Goal: Task Accomplishment & Management: Manage account settings

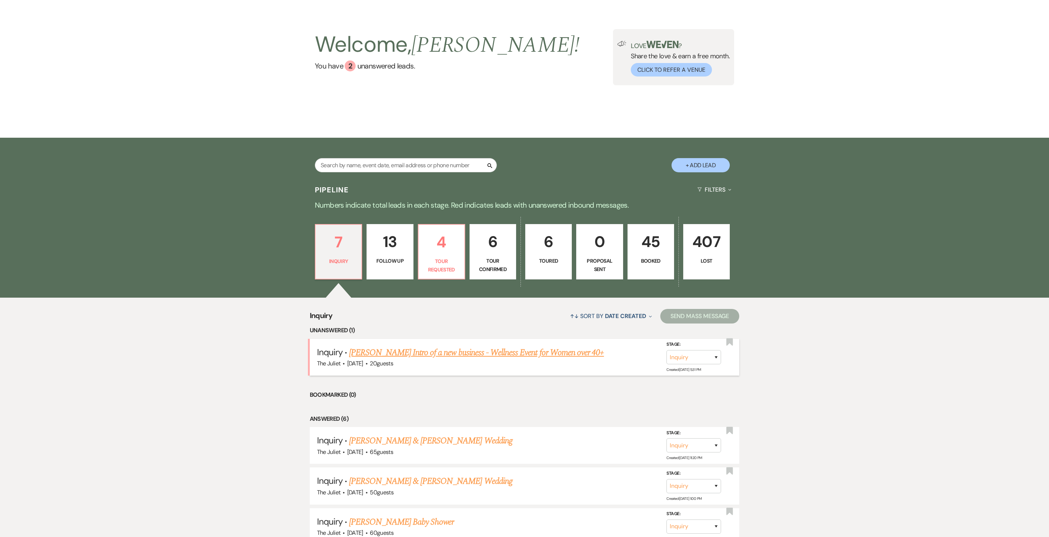
click at [432, 359] on link "[PERSON_NAME] Intro of a new business - Wellness Event for Women over 40+" at bounding box center [476, 352] width 255 height 13
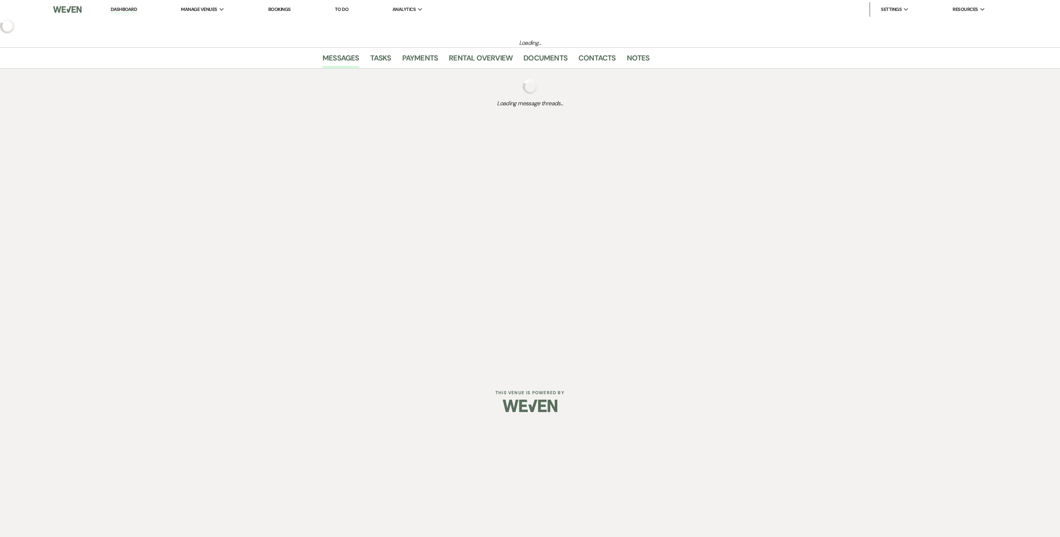
select select "5"
select select "13"
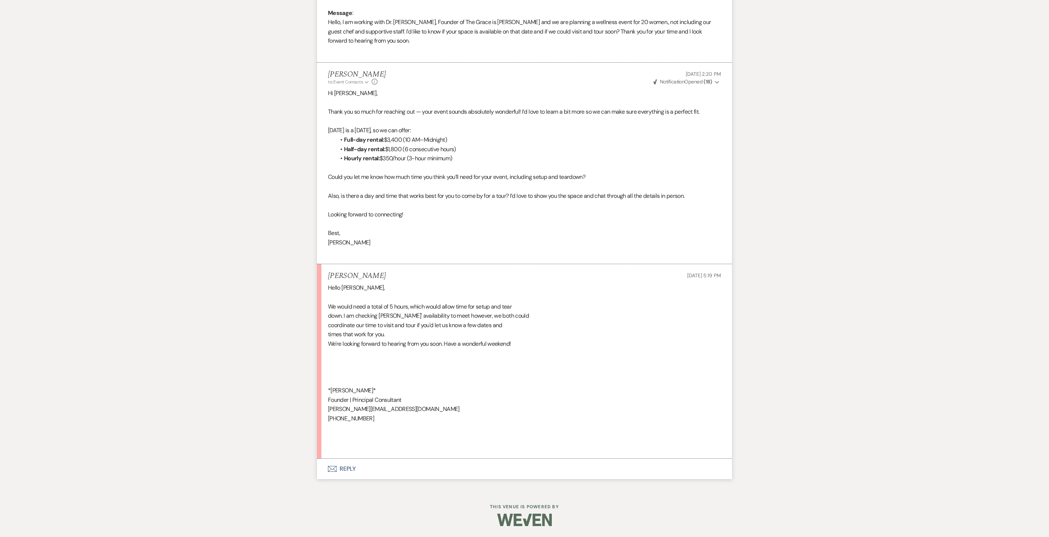
scroll to position [450, 0]
click at [346, 477] on button "Envelope Reply" at bounding box center [524, 468] width 415 height 20
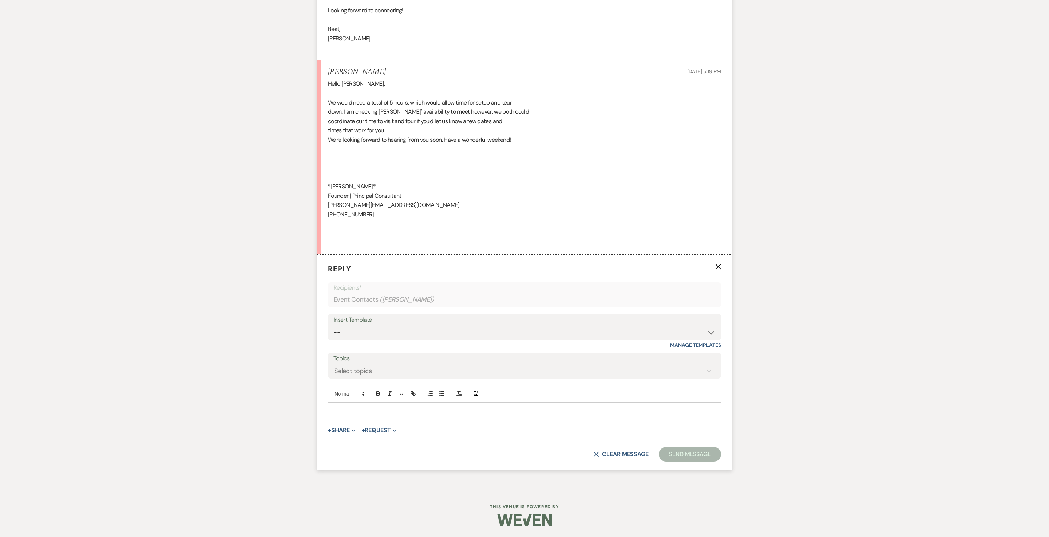
scroll to position [684, 0]
click at [404, 407] on p at bounding box center [525, 411] width 382 height 8
drag, startPoint x: 425, startPoint y: 401, endPoint x: 304, endPoint y: 403, distance: 120.9
click at [305, 403] on div "Messages Tasks Payments Rental Overview Documents Contacts Notes Event Messages…" at bounding box center [524, 44] width 1049 height 890
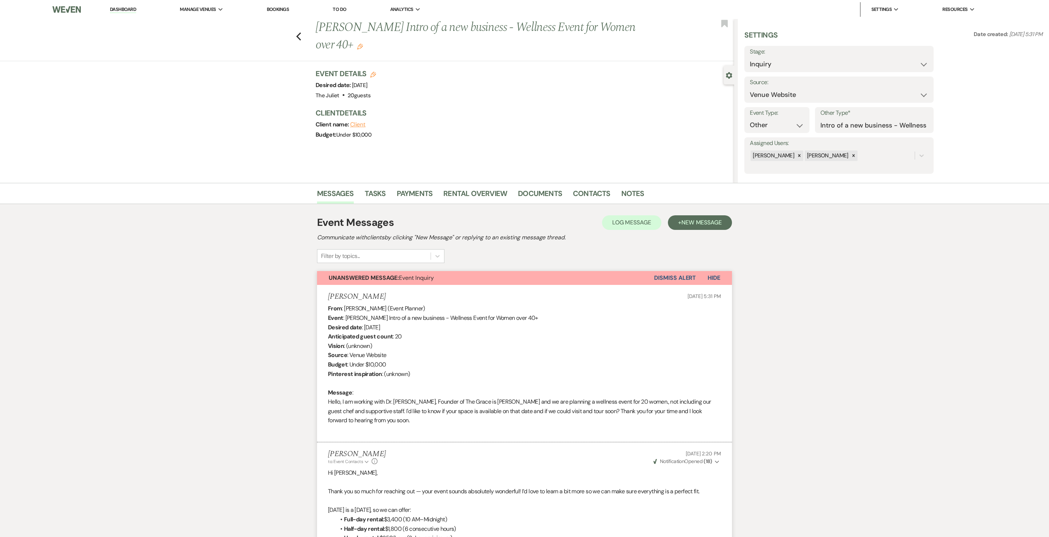
scroll to position [0, 0]
click at [302, 31] on button "Previous" at bounding box center [298, 36] width 5 height 10
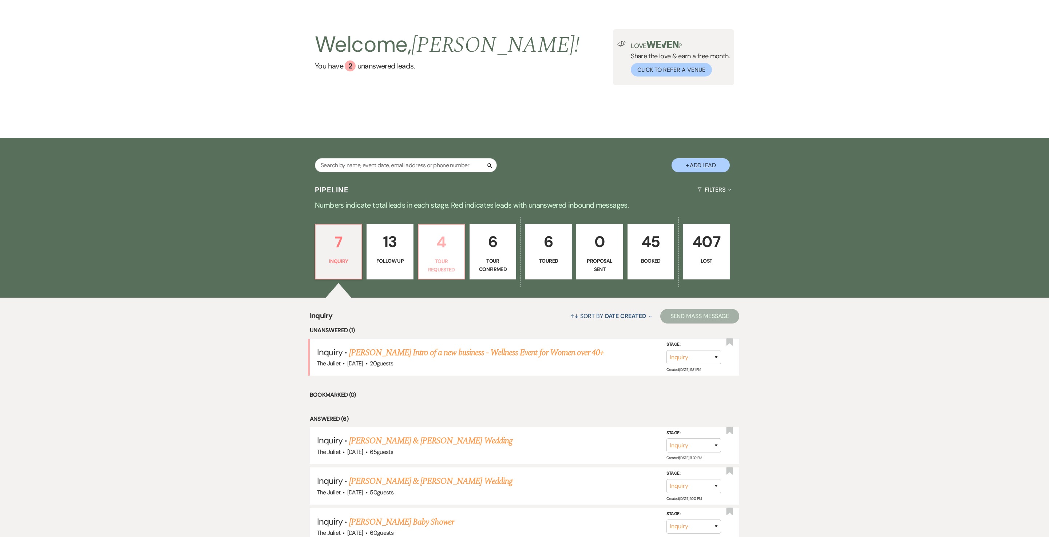
click at [449, 254] on p "4" at bounding box center [441, 242] width 37 height 24
select select "2"
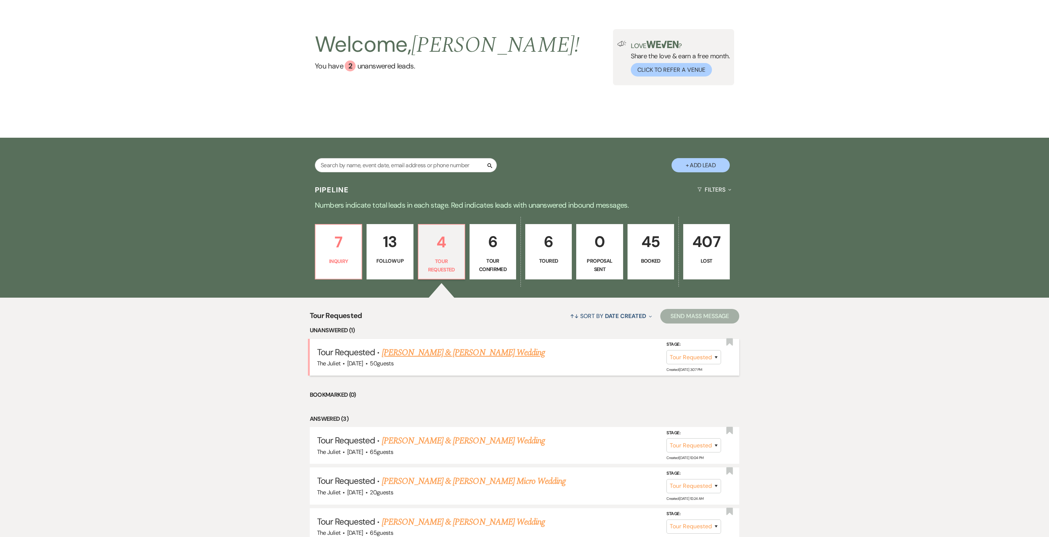
click at [441, 359] on link "[PERSON_NAME] & [PERSON_NAME] Wedding" at bounding box center [463, 352] width 163 height 13
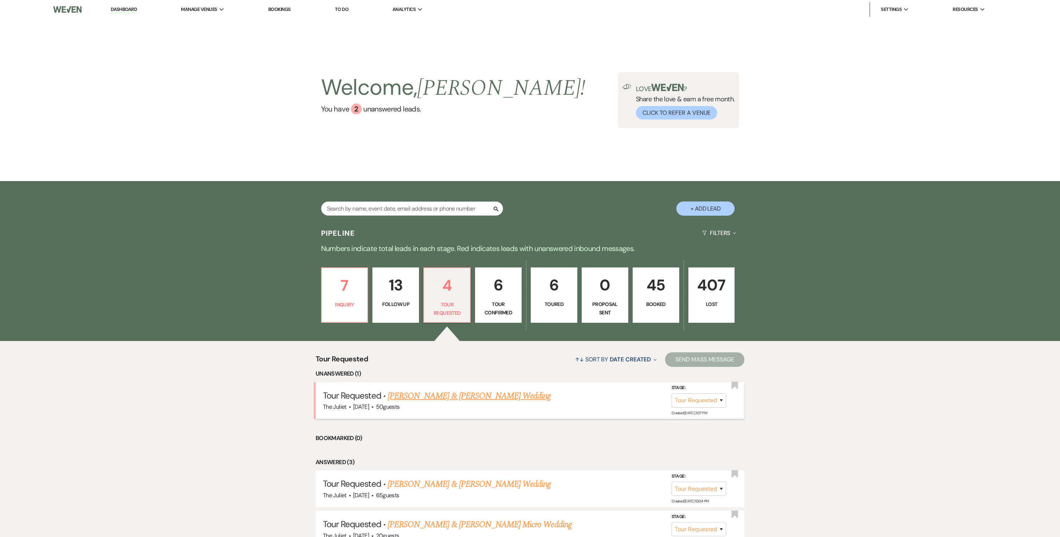
select select "2"
select select "5"
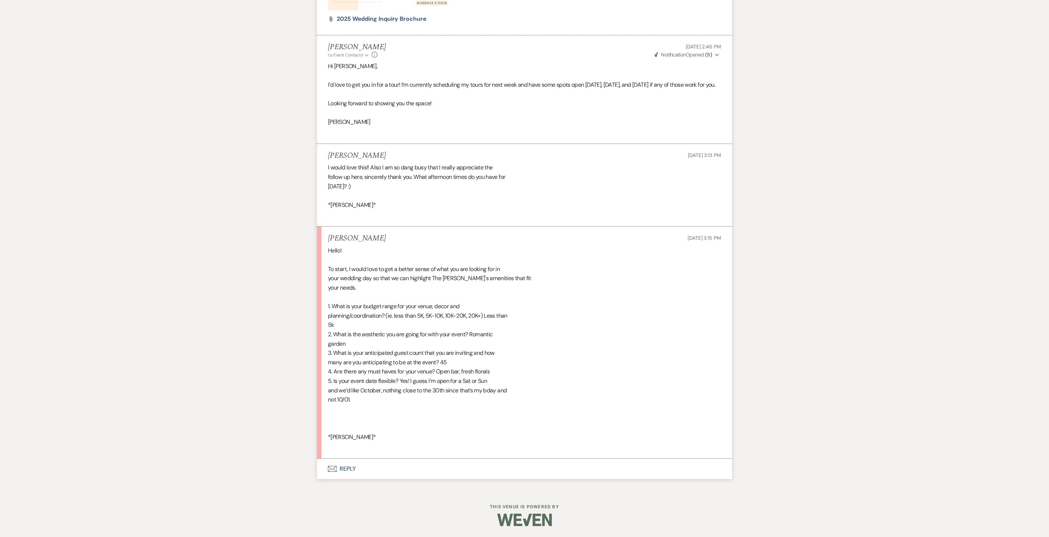
scroll to position [827, 0]
